Goal: Information Seeking & Learning: Learn about a topic

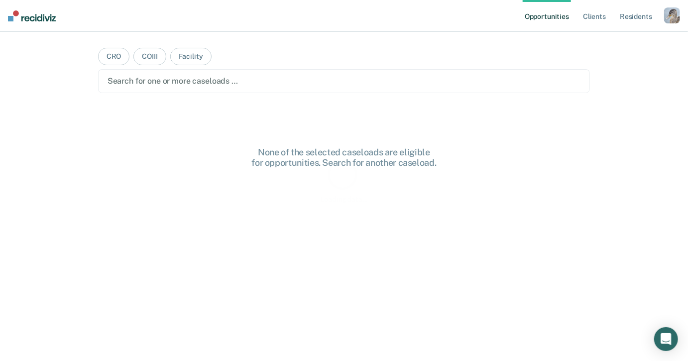
click at [674, 12] on div "button" at bounding box center [672, 15] width 16 height 16
click at [607, 44] on link "Profile" at bounding box center [632, 40] width 80 height 8
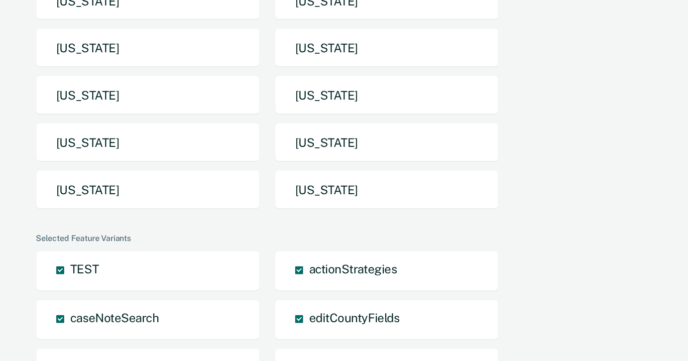
scroll to position [349, 0]
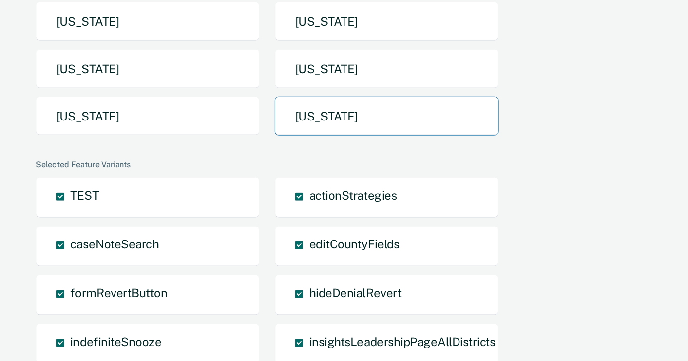
click at [321, 97] on button "[US_STATE]" at bounding box center [387, 116] width 224 height 39
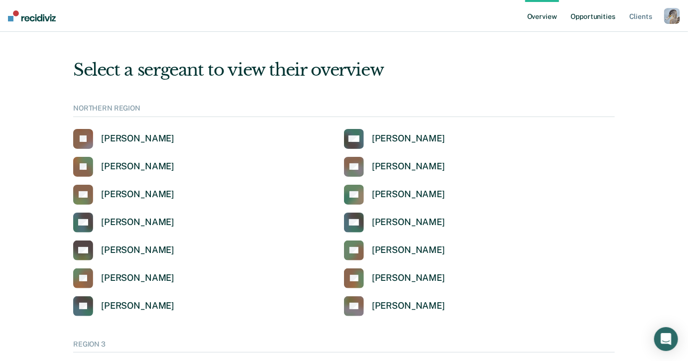
click at [578, 14] on link "Opportunities" at bounding box center [593, 16] width 48 height 32
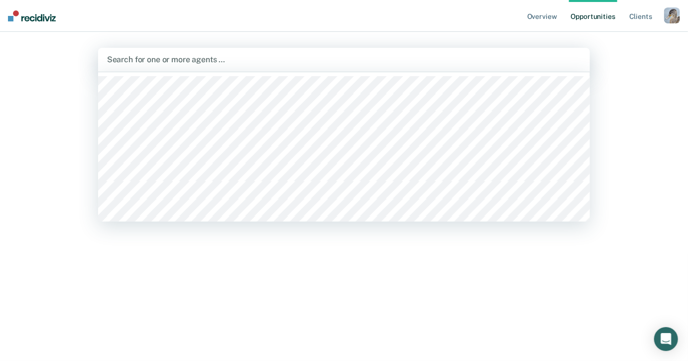
click at [300, 50] on div "Search for one or more agents …" at bounding box center [344, 60] width 492 height 24
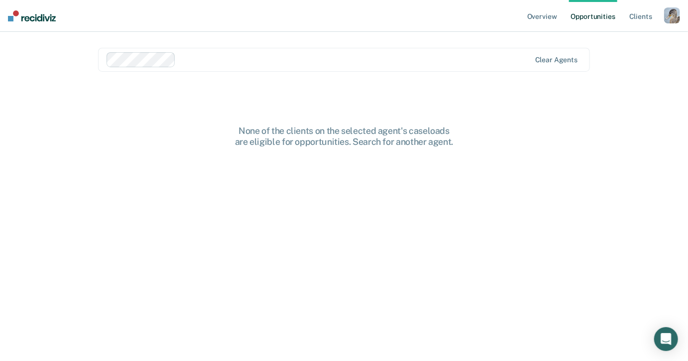
click at [323, 24] on nav "Overview Opportunities Client s Profile How it works Log Out" at bounding box center [344, 16] width 688 height 32
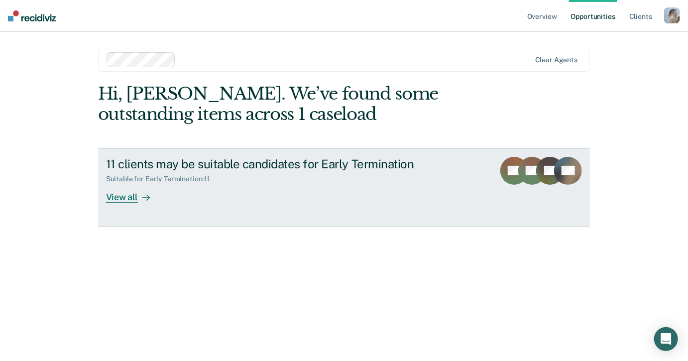
click at [302, 166] on div "11 clients may be suitable candidates for Early Termination" at bounding box center [281, 164] width 350 height 14
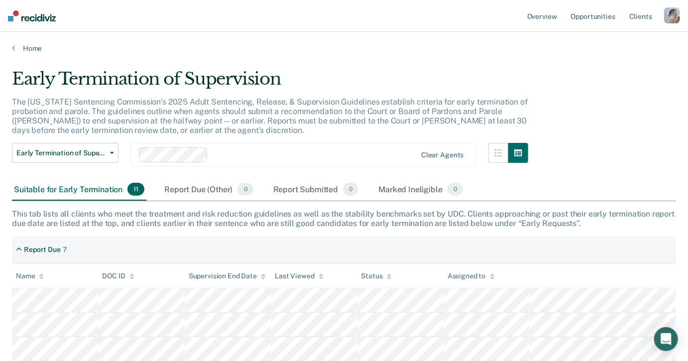
click at [292, 150] on div at bounding box center [314, 154] width 204 height 11
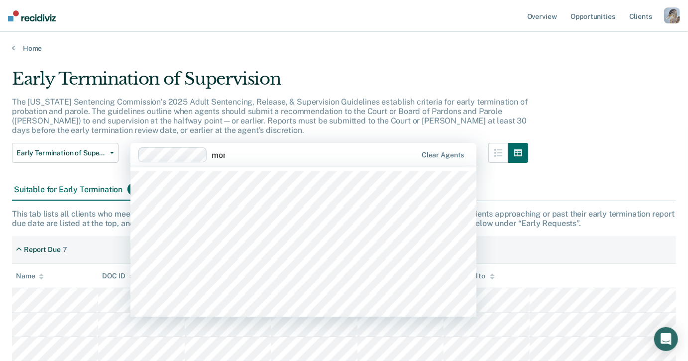
type input "morg"
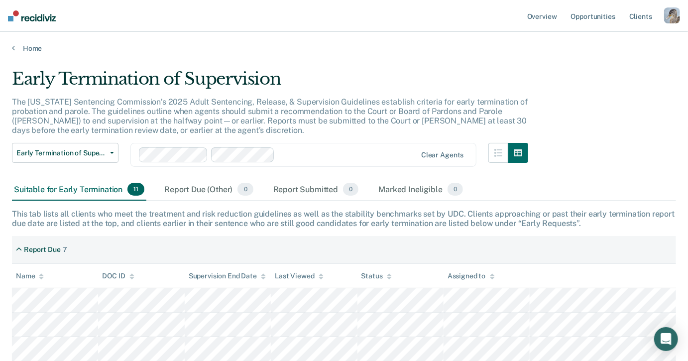
click at [322, 111] on p "The [US_STATE] Sentencing Commission’s 2025 Adult Sentencing, Release, & Superv…" at bounding box center [270, 116] width 516 height 38
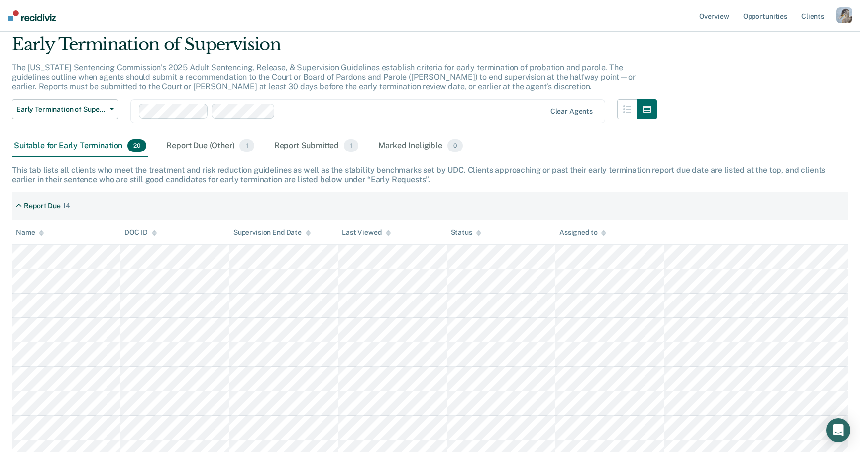
scroll to position [20, 0]
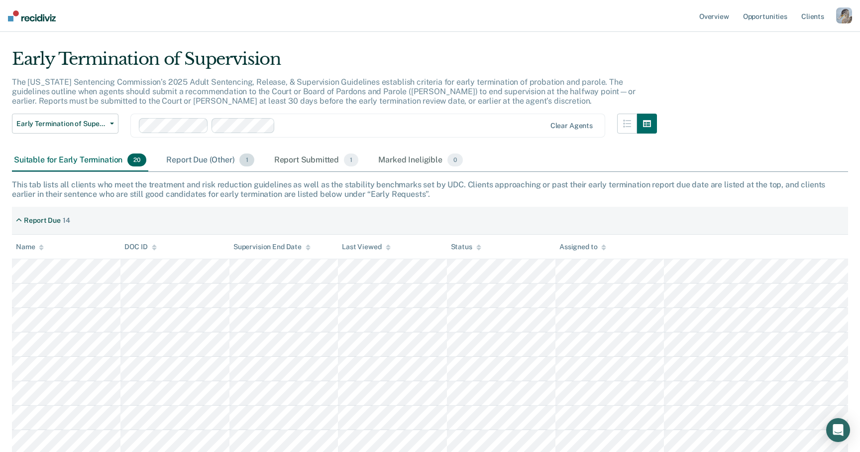
click at [190, 160] on div "Report Due (Other) 1" at bounding box center [210, 160] width 92 height 22
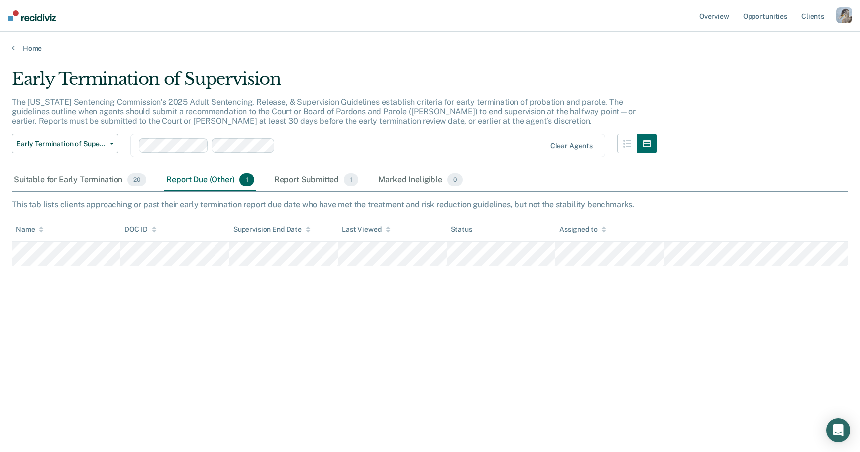
scroll to position [0, 0]
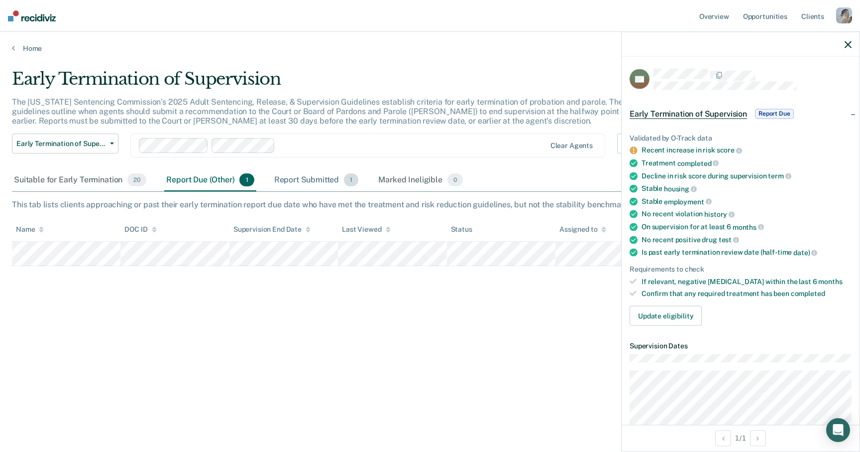
click at [300, 176] on div "Report Submitted 1" at bounding box center [316, 180] width 89 height 22
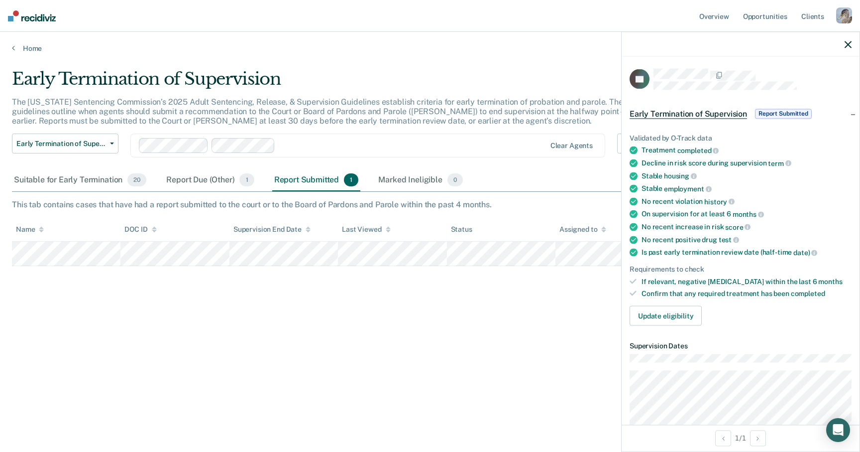
click at [688, 49] on div at bounding box center [741, 44] width 238 height 25
click at [688, 40] on button "button" at bounding box center [848, 44] width 7 height 8
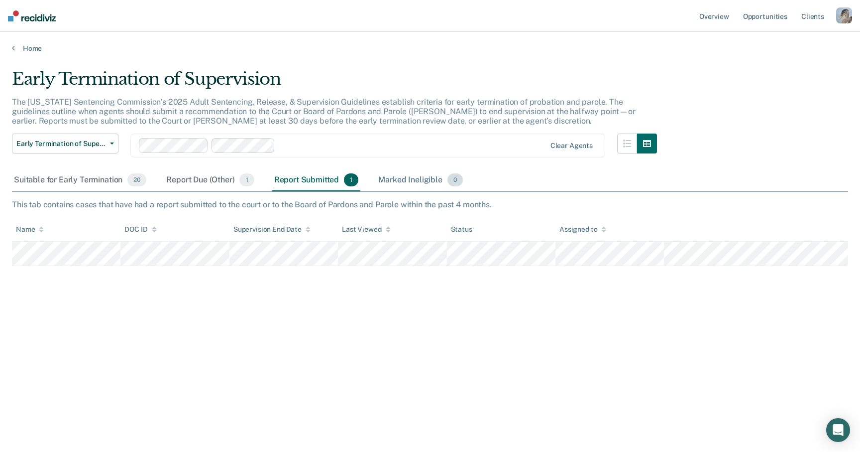
click at [433, 176] on div "Marked Ineligible 0" at bounding box center [420, 180] width 89 height 22
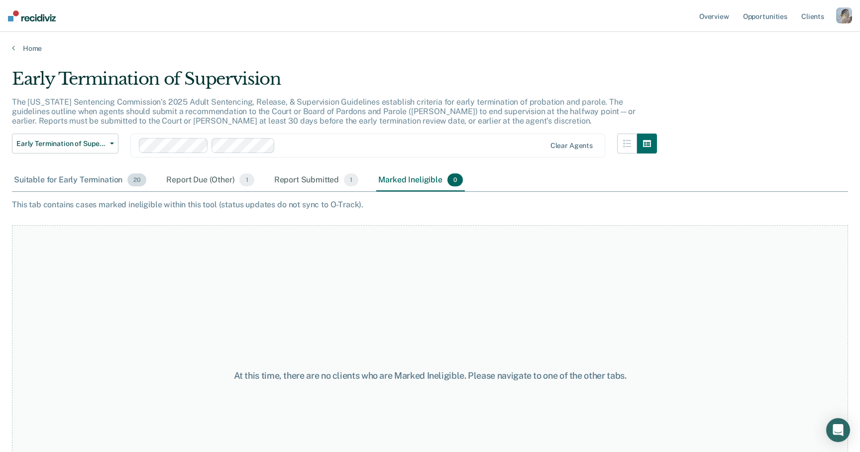
click at [70, 174] on div "Suitable for Early Termination 20" at bounding box center [80, 180] width 136 height 22
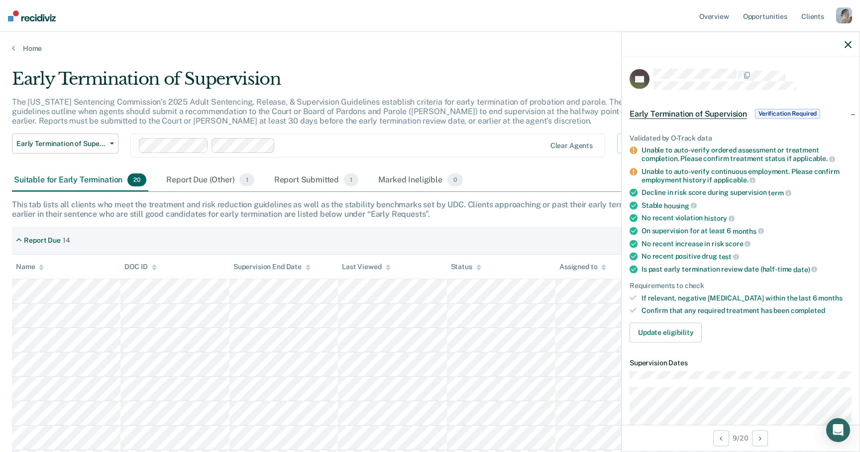
click at [688, 42] on icon "button" at bounding box center [848, 44] width 7 height 7
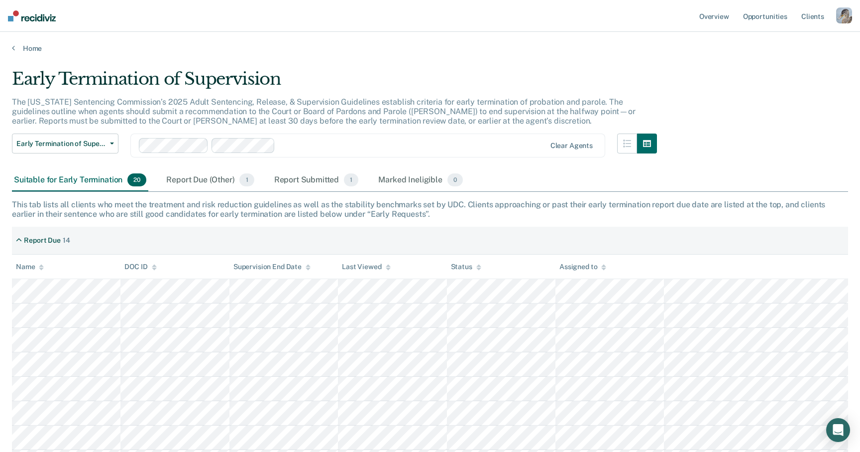
click at [325, 146] on div at bounding box center [412, 145] width 266 height 11
click at [338, 144] on div at bounding box center [412, 145] width 266 height 11
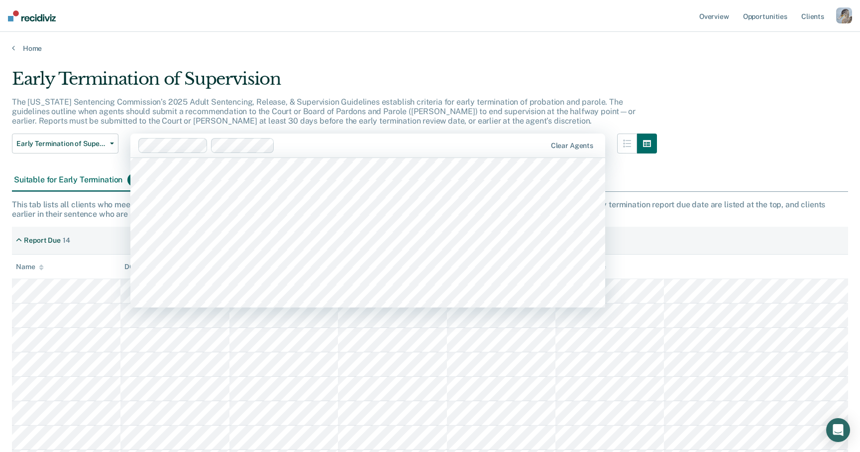
scroll to position [278, 0]
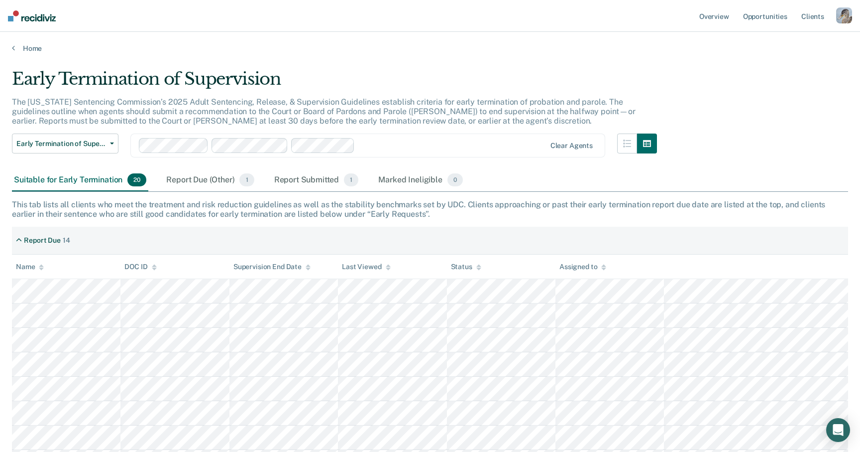
click at [362, 92] on div "Early Termination of Supervision" at bounding box center [334, 83] width 645 height 28
click at [344, 142] on div at bounding box center [412, 145] width 266 height 11
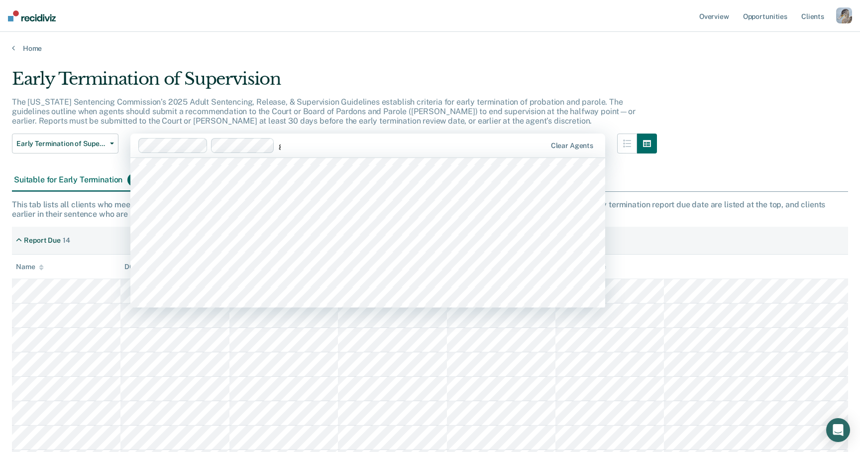
scroll to position [0, 0]
type input "gr"
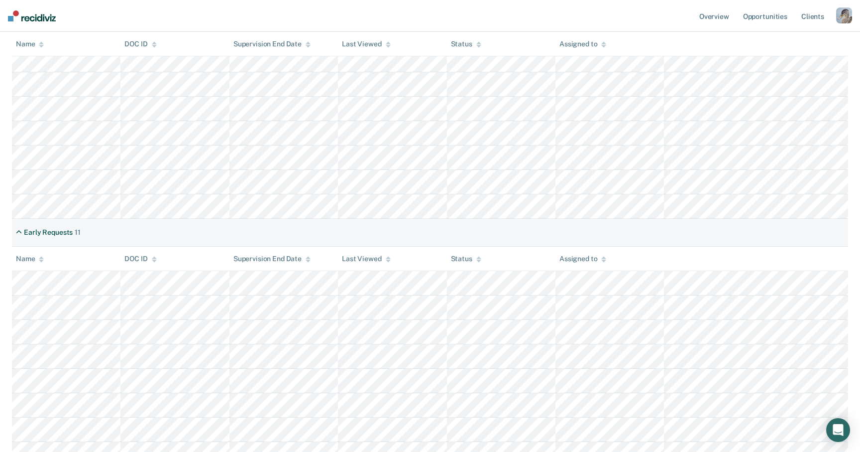
scroll to position [660, 0]
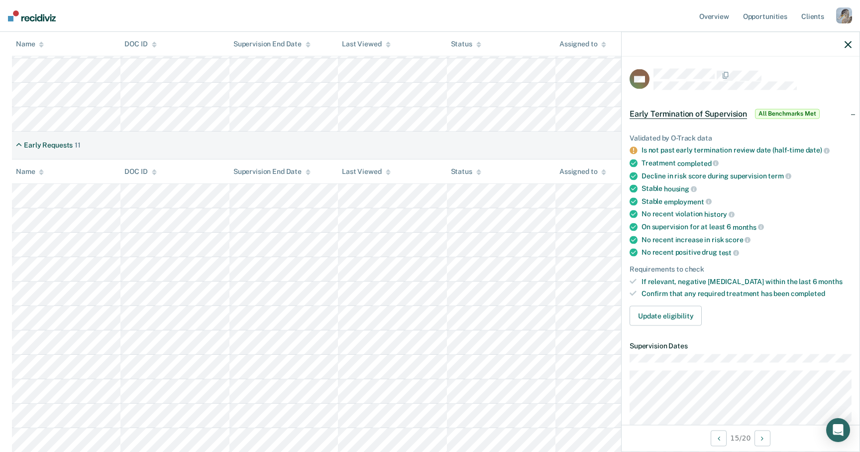
click at [688, 46] on icon "button" at bounding box center [848, 44] width 7 height 7
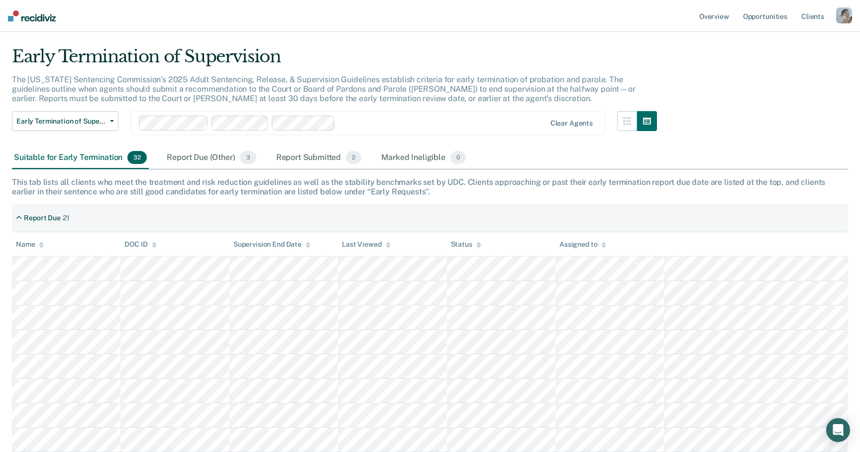
scroll to position [0, 0]
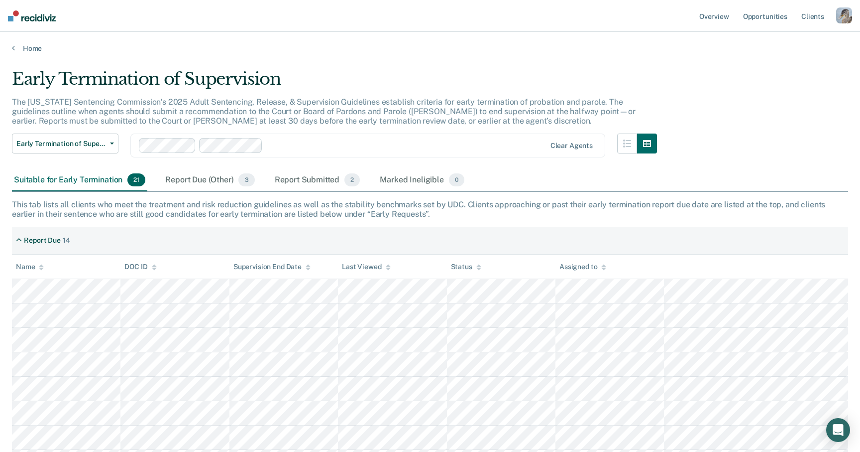
click at [234, 92] on div "Early Termination of Supervision" at bounding box center [334, 83] width 645 height 28
click at [50, 237] on div "Report Due" at bounding box center [42, 240] width 37 height 8
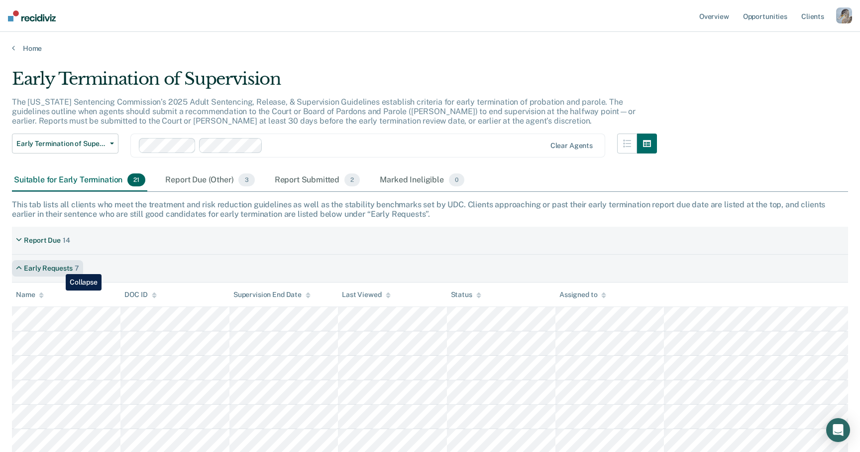
click at [58, 266] on div "Early Requests" at bounding box center [48, 268] width 49 height 8
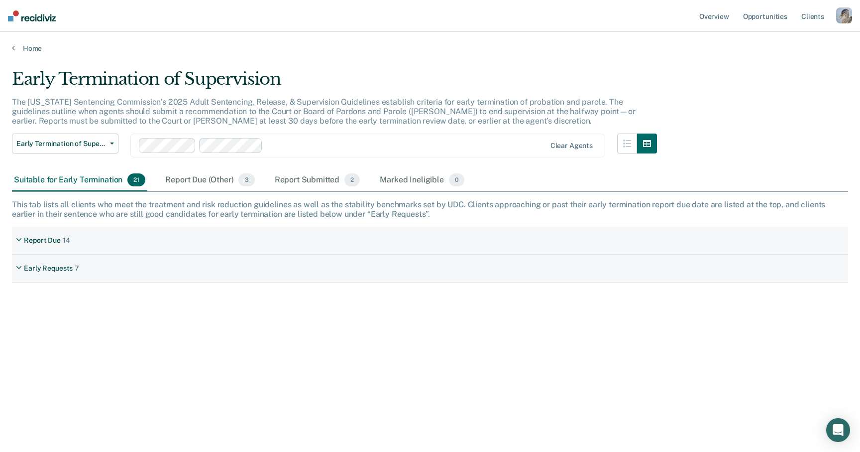
click at [94, 214] on div "This tab lists all clients who meet the treatment and risk reduction guidelines…" at bounding box center [430, 209] width 837 height 19
click at [275, 66] on main "Early Termination of Supervision The [US_STATE] Sentencing Commission’s 2025 Ad…" at bounding box center [430, 251] width 860 height 396
